Goal: Information Seeking & Learning: Learn about a topic

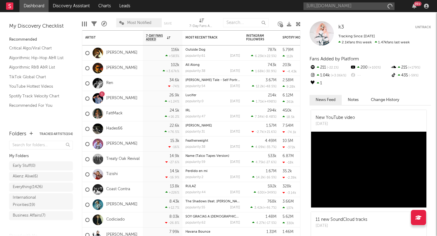
scroll to position [0, 64]
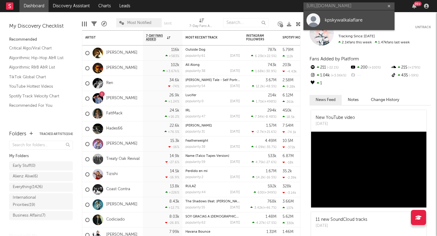
type input "[URL][DOMAIN_NAME]"
click at [341, 14] on link "kpskywalkalaflare" at bounding box center [348, 20] width 91 height 20
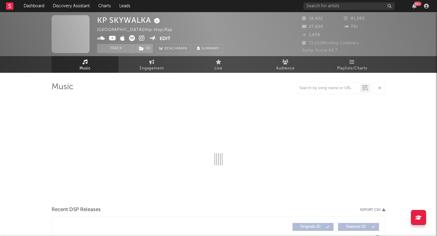
select select "6m"
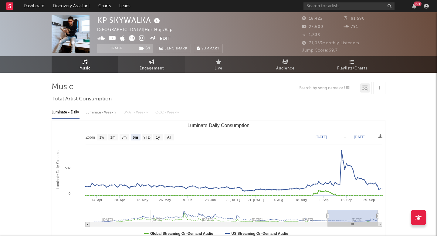
click at [149, 68] on span "Engagement" at bounding box center [152, 68] width 24 height 7
select select "1w"
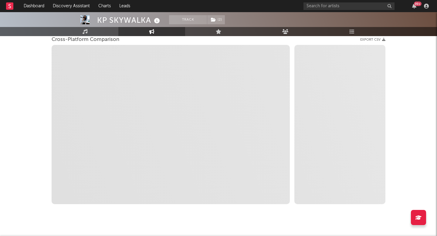
scroll to position [85, 0]
select select "1m"
